Goal: Information Seeking & Learning: Learn about a topic

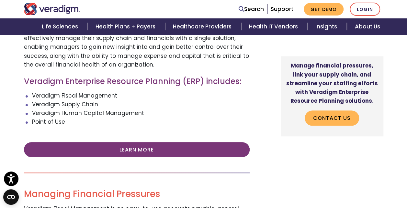
scroll to position [324, 0]
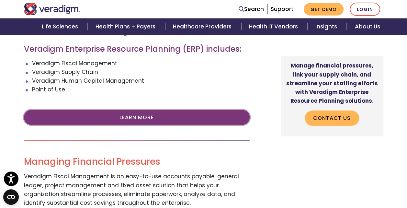
click at [151, 113] on link "Learn More" at bounding box center [137, 117] width 226 height 15
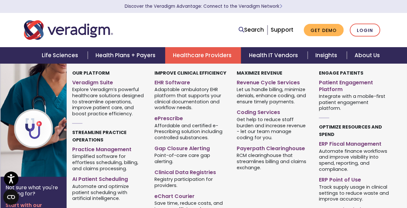
click at [197, 58] on link "Healthcare Providers" at bounding box center [203, 55] width 76 height 17
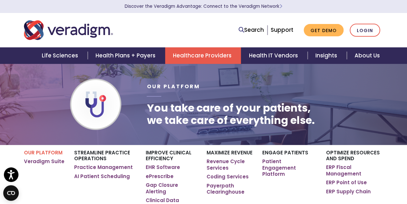
click at [205, 55] on link "Healthcare Providers" at bounding box center [203, 55] width 76 height 17
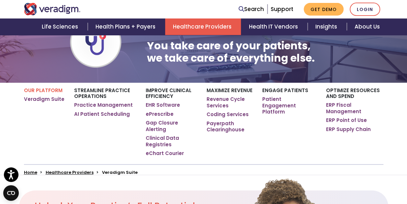
scroll to position [65, 0]
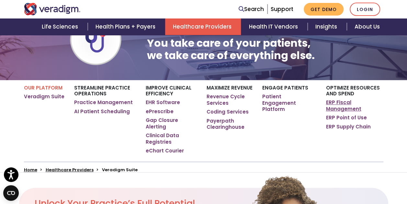
click at [340, 107] on link "ERP Fiscal Management" at bounding box center [354, 105] width 57 height 13
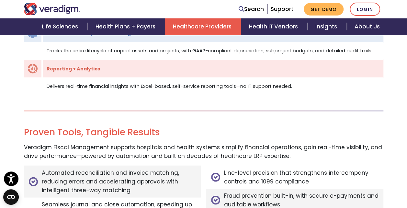
scroll to position [550, 0]
